Goal: Task Accomplishment & Management: Use online tool/utility

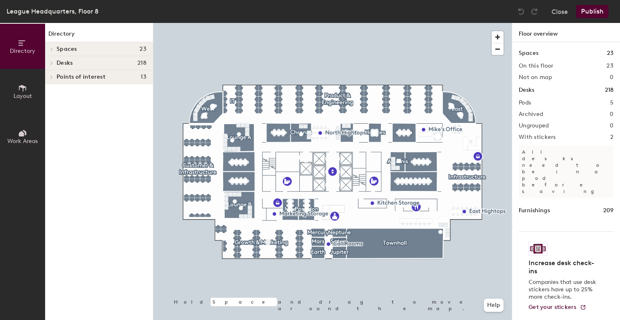
click at [16, 90] on button "Layout" at bounding box center [22, 91] width 45 height 45
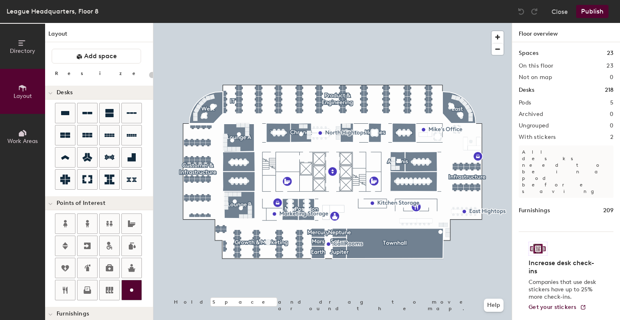
click at [130, 288] on icon at bounding box center [132, 290] width 10 height 10
type input "20"
type input "Quiet Zone"
click at [204, 207] on span "Done" at bounding box center [206, 206] width 24 height 14
click at [201, 23] on div at bounding box center [332, 23] width 358 height 0
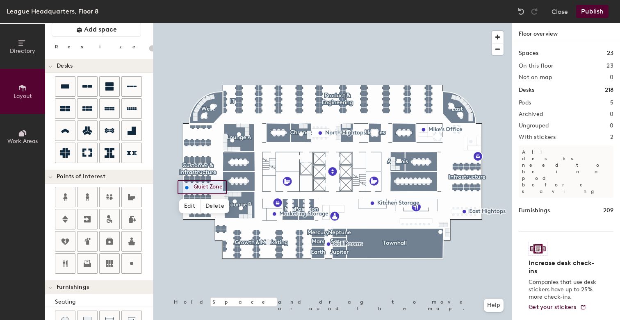
scroll to position [28, 0]
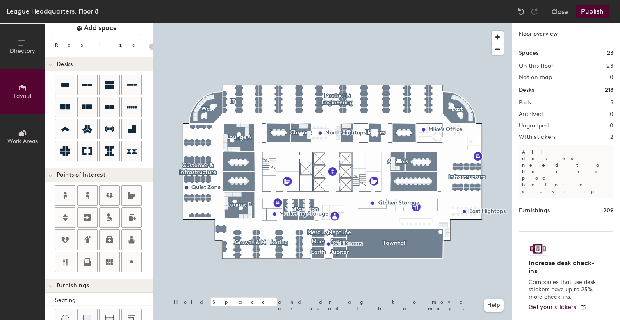
click at [588, 16] on button "Publish" at bounding box center [592, 11] width 32 height 13
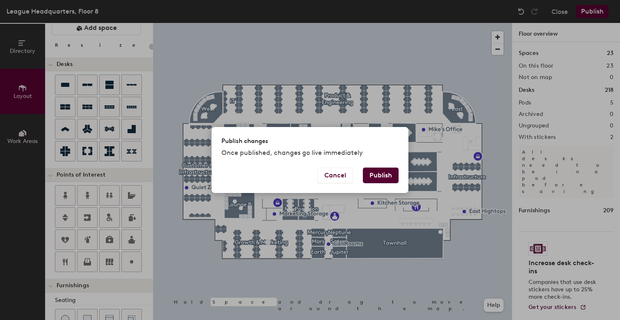
click at [378, 182] on button "Publish" at bounding box center [381, 176] width 36 height 16
type input "20"
